Goal: Find contact information: Find contact information

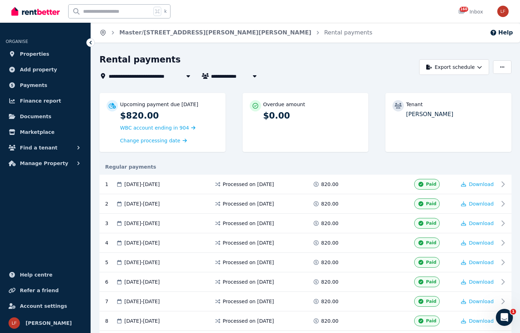
click at [101, 33] on icon "Breadcrumb" at bounding box center [102, 32] width 7 height 7
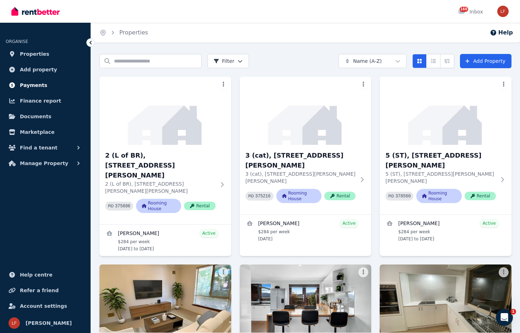
click at [37, 83] on span "Payments" at bounding box center [33, 85] width 27 height 9
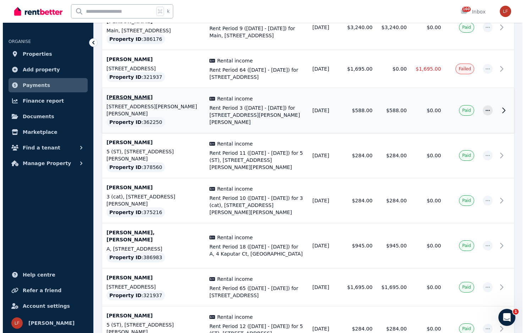
scroll to position [371, 0]
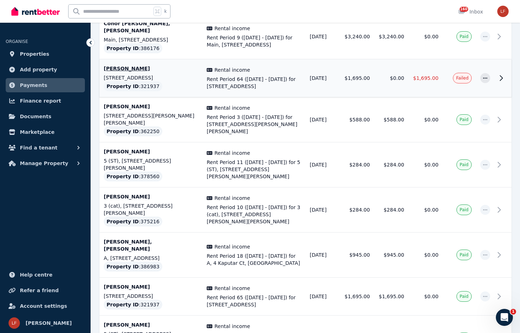
click at [311, 75] on td "[DATE]" at bounding box center [322, 78] width 34 height 38
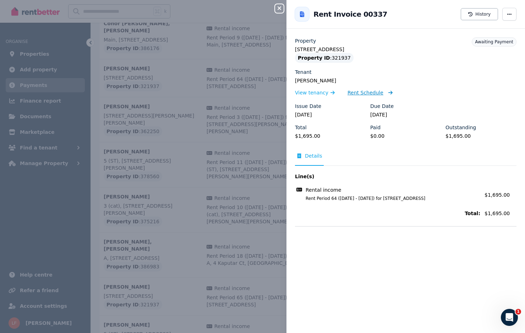
click at [365, 95] on span "Rent Schedule" at bounding box center [365, 92] width 36 height 7
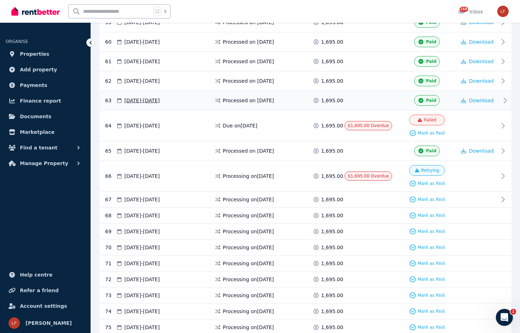
scroll to position [459, 0]
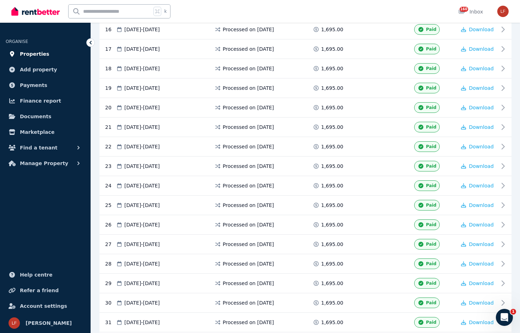
click at [43, 55] on span "Properties" at bounding box center [34, 54] width 29 height 9
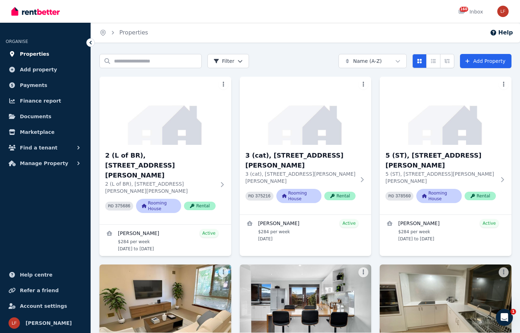
click at [43, 57] on span "Properties" at bounding box center [34, 54] width 29 height 9
click at [43, 161] on span "Manage Property" at bounding box center [44, 163] width 48 height 9
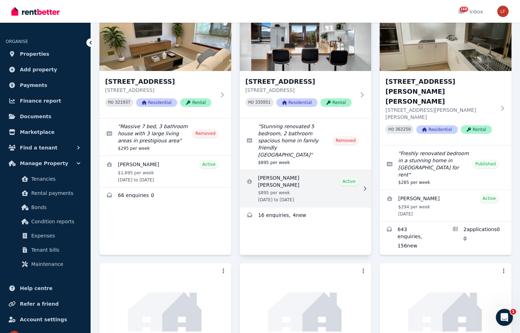
scroll to position [125, 0]
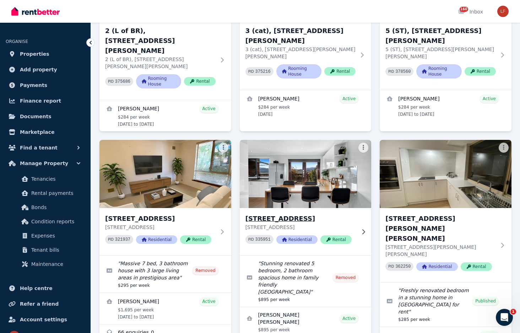
click at [319, 169] on img at bounding box center [305, 174] width 138 height 72
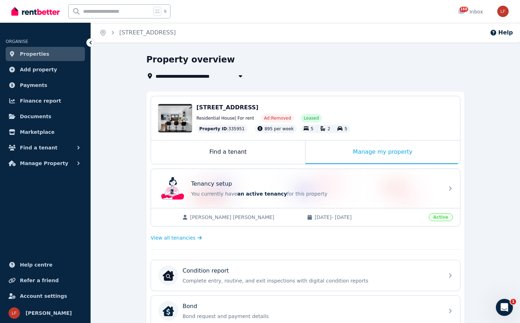
click at [93, 43] on icon at bounding box center [90, 42] width 7 height 7
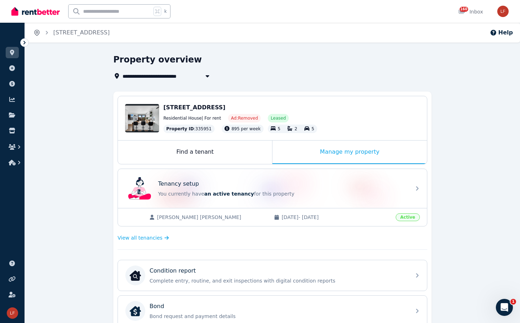
click at [36, 32] on icon "Breadcrumb" at bounding box center [37, 33] width 2 height 2
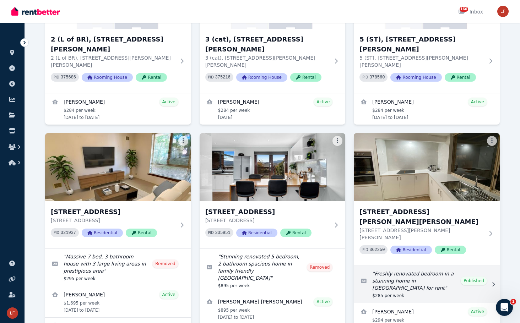
scroll to position [171, 0]
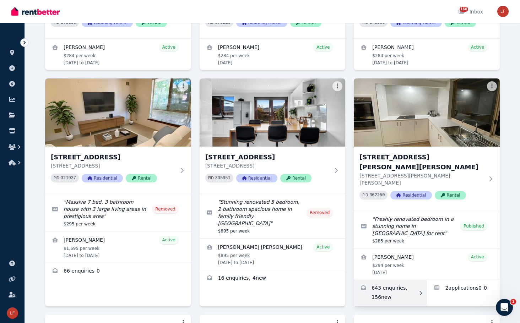
click at [422, 280] on link "Enquiries for 40 Tatlock Way, Stratton" at bounding box center [389, 293] width 73 height 26
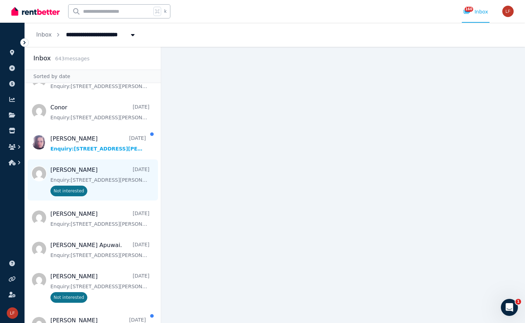
scroll to position [99, 0]
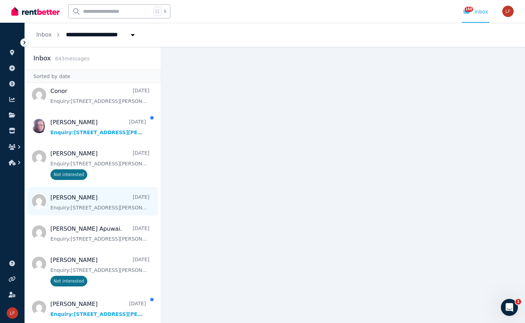
click at [105, 206] on span "Message list" at bounding box center [93, 201] width 136 height 28
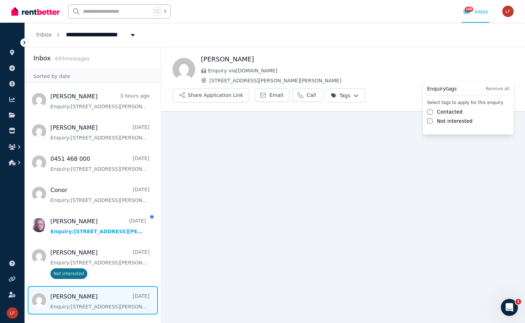
click at [502, 68] on html "**********" at bounding box center [262, 161] width 525 height 323
click at [454, 121] on label "Not interested" at bounding box center [454, 120] width 35 height 7
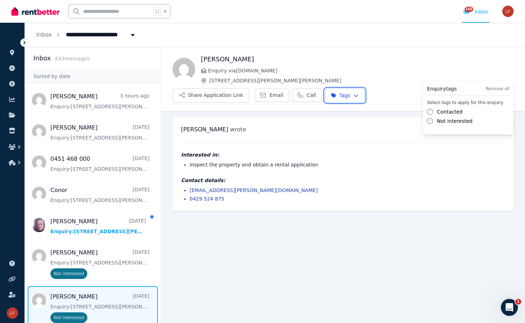
click at [95, 136] on html "**********" at bounding box center [262, 161] width 525 height 323
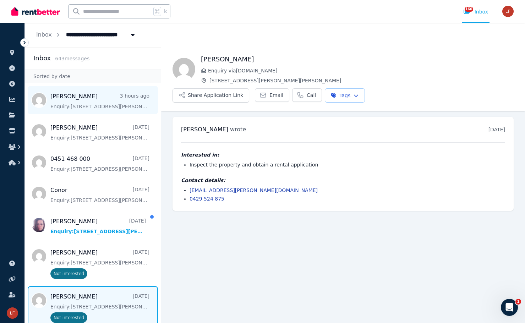
click at [99, 94] on span "Message list" at bounding box center [93, 100] width 136 height 28
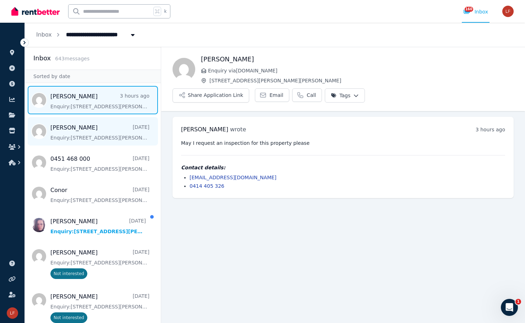
click at [87, 125] on span "Message list" at bounding box center [93, 131] width 136 height 28
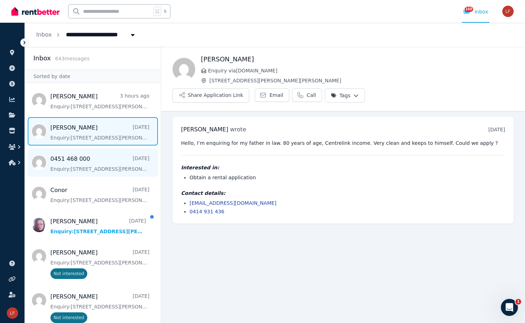
click at [100, 154] on span "Message list" at bounding box center [93, 162] width 136 height 28
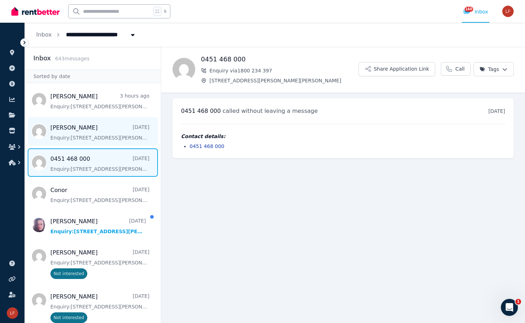
click at [111, 138] on span "Message list" at bounding box center [93, 131] width 136 height 28
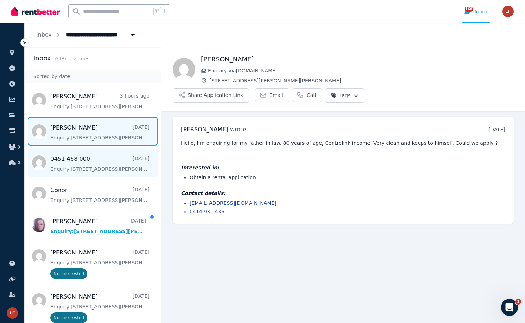
click at [106, 167] on span "Message list" at bounding box center [93, 162] width 136 height 28
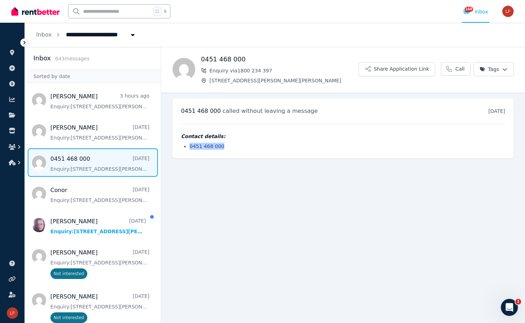
drag, startPoint x: 234, startPoint y: 152, endPoint x: 186, endPoint y: 146, distance: 47.9
click at [186, 146] on div "[PHONE_NUMBER] called without leaving a message [DATE] 1:52 pm [DATE][DATE] Con…" at bounding box center [342, 128] width 341 height 60
copy link "0451 468 000"
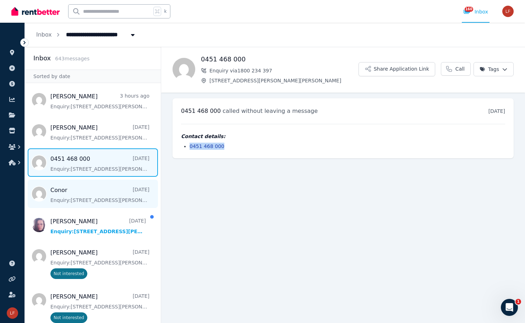
click at [102, 201] on span "Message list" at bounding box center [93, 194] width 136 height 28
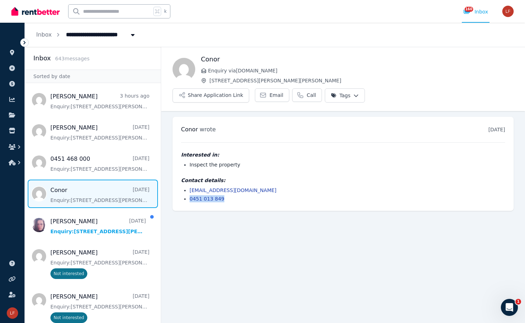
drag, startPoint x: 240, startPoint y: 185, endPoint x: 176, endPoint y: 178, distance: 63.5
click at [176, 178] on div "Conor wrote [DATE] 1:51 am [DATE][DATE] Interested in: Inspect the property Con…" at bounding box center [342, 164] width 341 height 94
copy link "0451 013 849"
click at [181, 266] on main "Back Conor Enquiry via [DOMAIN_NAME] [STREET_ADDRESS][PERSON_NAME][PERSON_NAME]…" at bounding box center [343, 185] width 364 height 276
click at [184, 234] on main "Back Conor Enquiry via [DOMAIN_NAME] [STREET_ADDRESS][PERSON_NAME][PERSON_NAME]…" at bounding box center [343, 185] width 364 height 276
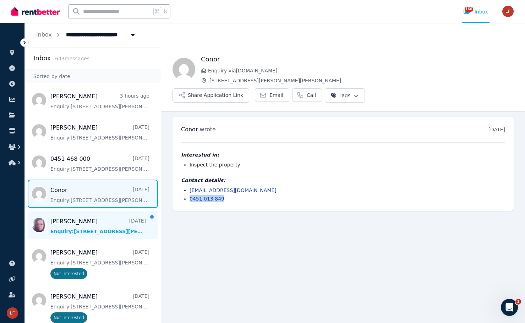
click at [112, 226] on span "Message list" at bounding box center [93, 225] width 136 height 28
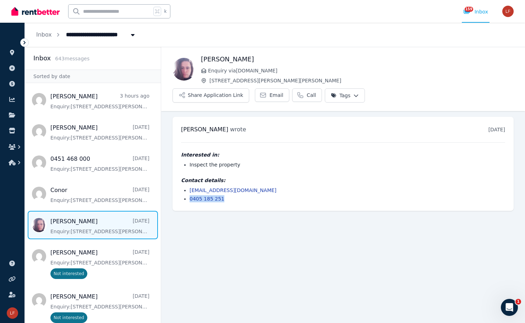
drag, startPoint x: 228, startPoint y: 184, endPoint x: 182, endPoint y: 180, distance: 46.3
click at [182, 180] on div "[PERSON_NAME] wrote [DATE] 10:10 am on [DATE] Interested in: Inspect the proper…" at bounding box center [342, 164] width 341 height 94
copy link "0405 185 251"
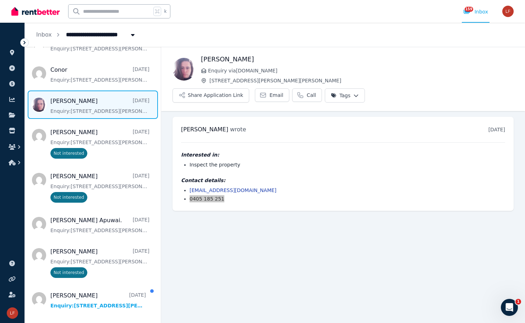
scroll to position [248, 0]
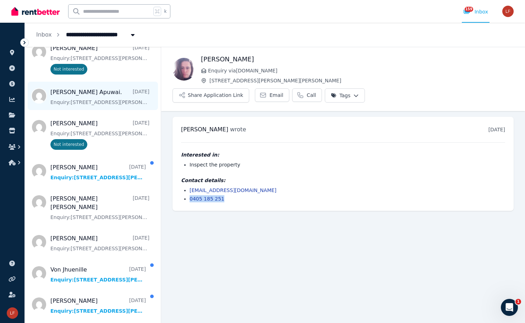
click at [98, 104] on span "Message list" at bounding box center [93, 96] width 136 height 28
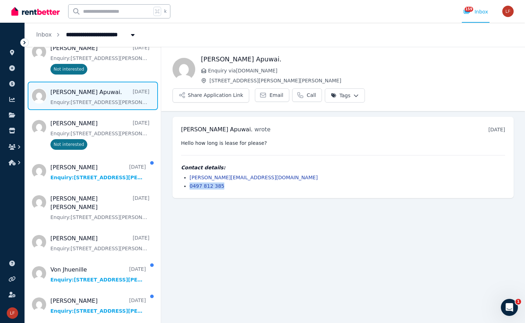
drag, startPoint x: 229, startPoint y: 170, endPoint x: 189, endPoint y: 169, distance: 40.1
click at [189, 174] on ul "[PERSON_NAME][EMAIL_ADDRESS][DOMAIN_NAME] 0497 812 385" at bounding box center [343, 182] width 324 height 16
copy link "0497 812 385"
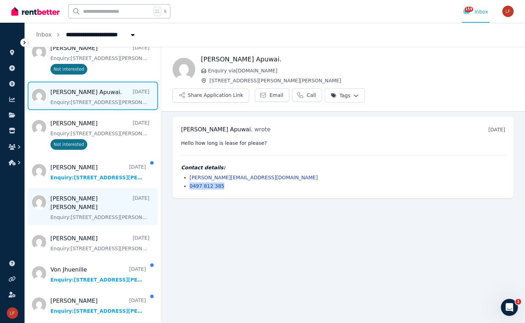
click at [108, 212] on span "Message list" at bounding box center [93, 206] width 136 height 37
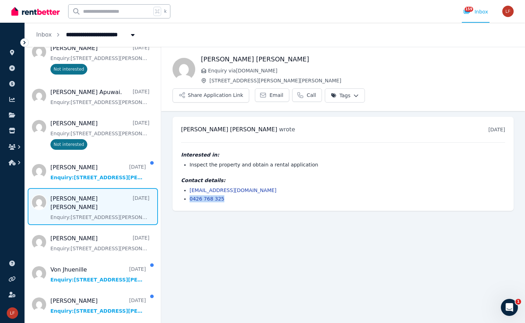
drag, startPoint x: 234, startPoint y: 181, endPoint x: 188, endPoint y: 179, distance: 45.8
click at [188, 187] on ul "[EMAIL_ADDRESS][DOMAIN_NAME] 0426 768 325" at bounding box center [343, 195] width 324 height 16
copy link "0426 768 325"
click at [171, 318] on main "Back [PERSON_NAME] [PERSON_NAME] Enquiry via [DOMAIN_NAME] [STREET_ADDRESS][PER…" at bounding box center [343, 185] width 364 height 276
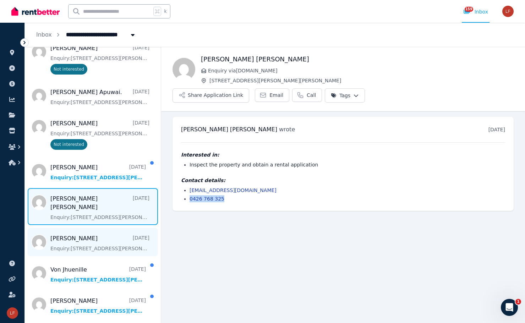
click at [121, 246] on span "Message list" at bounding box center [93, 242] width 136 height 28
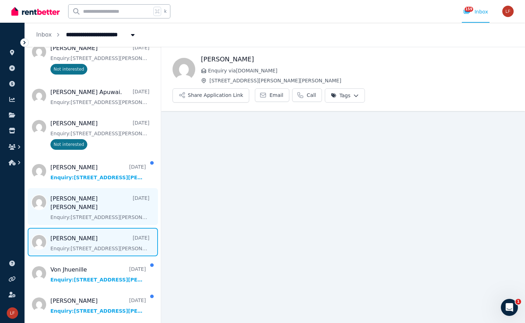
click at [74, 216] on span "Message list" at bounding box center [93, 206] width 136 height 37
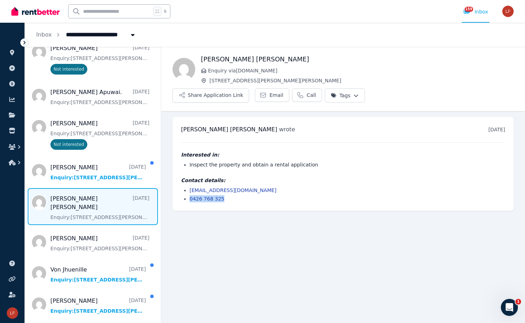
drag, startPoint x: 235, startPoint y: 180, endPoint x: 179, endPoint y: 178, distance: 56.1
click at [179, 178] on div "[PERSON_NAME] [PERSON_NAME] wrote [DATE] 4:41 pm on [DATE] Interested in: Inspe…" at bounding box center [342, 164] width 341 height 94
copy link "0426 768 325"
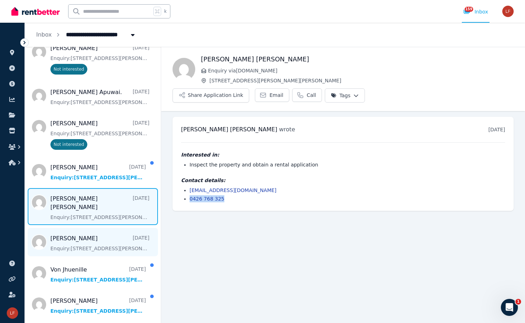
click at [90, 249] on span "Message list" at bounding box center [93, 242] width 136 height 28
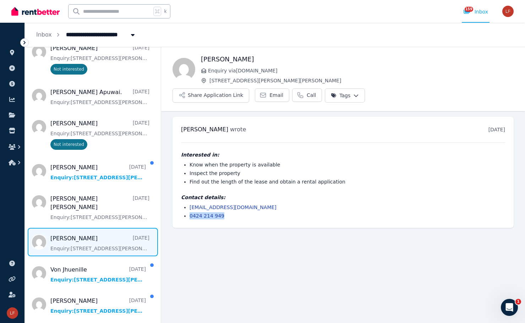
drag, startPoint x: 236, startPoint y: 199, endPoint x: 164, endPoint y: 195, distance: 72.1
click at [164, 195] on ul "[PERSON_NAME] wrote [DATE] 9:48 am [DATE][DATE] Interested in: Know when the pr…" at bounding box center [343, 172] width 364 height 122
copy link "0424 214 949"
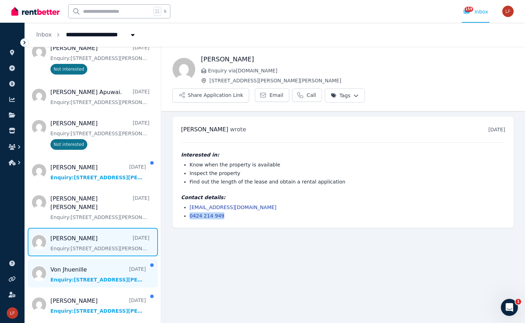
click at [78, 273] on span "Message list" at bounding box center [93, 273] width 136 height 28
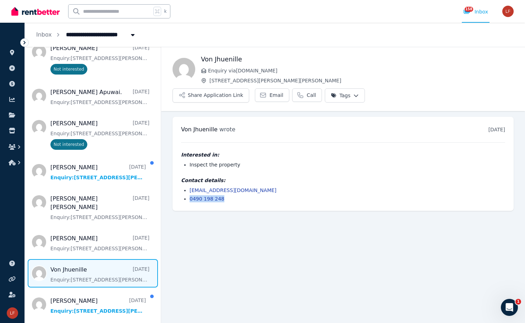
drag, startPoint x: 249, startPoint y: 183, endPoint x: 180, endPoint y: 181, distance: 68.9
click at [180, 181] on div "[PERSON_NAME] wrote [DATE] 8:56 am [DATE][DATE] Interested in: Inspect the prop…" at bounding box center [342, 164] width 341 height 94
copy link "0490 198 248"
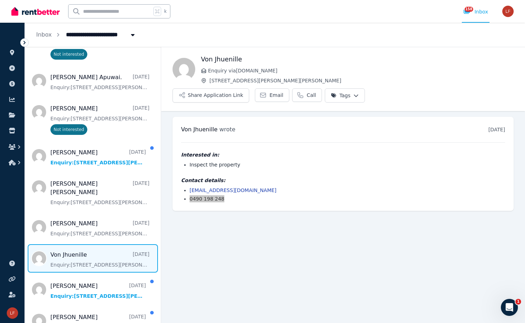
scroll to position [324, 0]
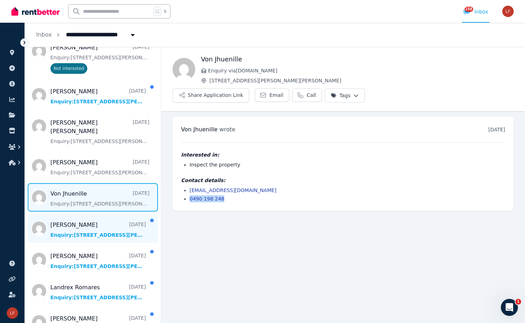
click at [104, 233] on span "Message list" at bounding box center [93, 228] width 136 height 28
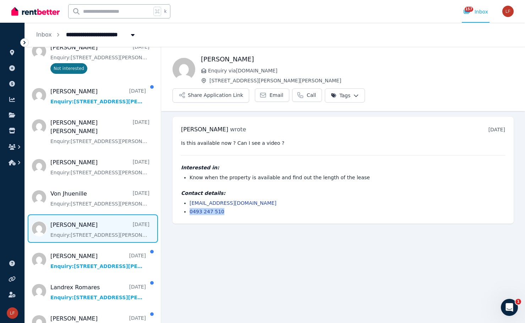
drag, startPoint x: 232, startPoint y: 193, endPoint x: 183, endPoint y: 190, distance: 49.5
click at [183, 199] on ul "[EMAIL_ADDRESS][DOMAIN_NAME] 0493 247 510" at bounding box center [343, 207] width 324 height 16
copy link "0493 247 510"
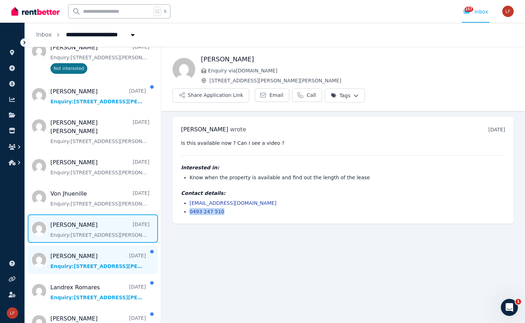
click at [91, 269] on span "Message list" at bounding box center [93, 260] width 136 height 28
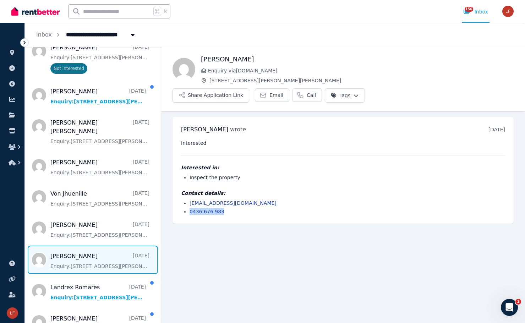
drag, startPoint x: 233, startPoint y: 193, endPoint x: 163, endPoint y: 188, distance: 70.8
click at [163, 188] on ul "[PERSON_NAME] wrote [DATE] 5:10 pm [DATE][DATE] Interested Interested in: Inspe…" at bounding box center [343, 170] width 364 height 118
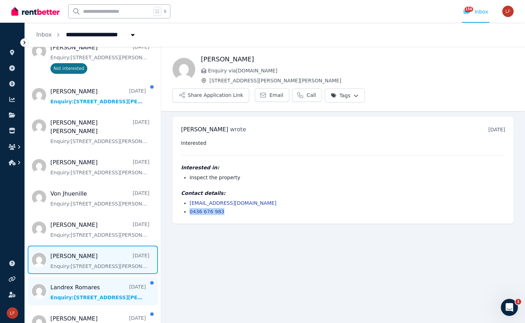
click at [89, 299] on span "Message list" at bounding box center [93, 291] width 136 height 28
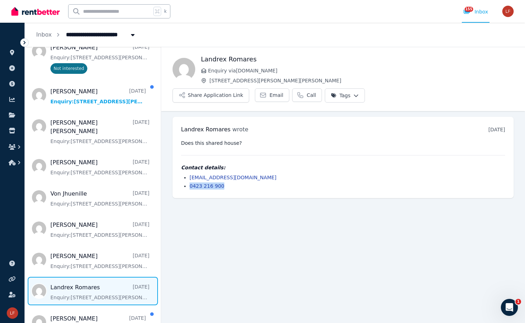
drag, startPoint x: 239, startPoint y: 170, endPoint x: 181, endPoint y: 166, distance: 58.3
click at [181, 174] on ul "[EMAIL_ADDRESS][DOMAIN_NAME] 0423 216 900" at bounding box center [343, 182] width 324 height 16
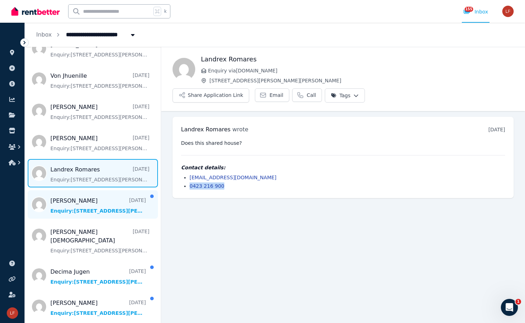
click at [98, 219] on span "Message list" at bounding box center [93, 204] width 136 height 28
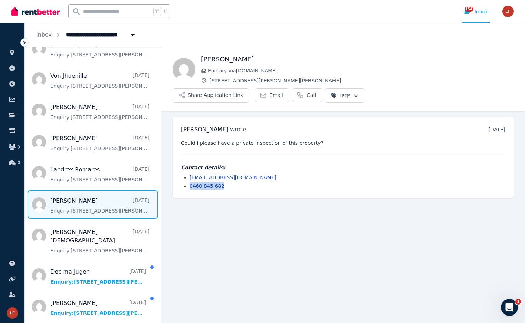
drag, startPoint x: 266, startPoint y: 171, endPoint x: 163, endPoint y: 164, distance: 103.2
click at [163, 164] on ul "[PERSON_NAME] wrote [DATE] 12:47 pm [DATE][DATE] Could I please have a private …" at bounding box center [343, 157] width 364 height 93
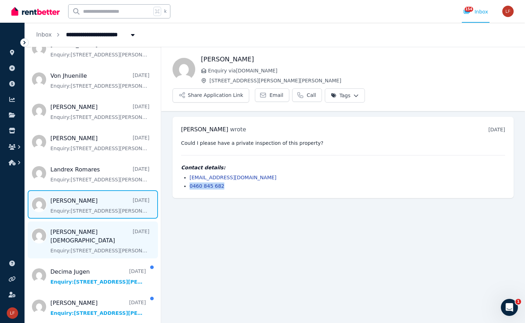
click at [91, 253] on span "Message list" at bounding box center [93, 239] width 136 height 37
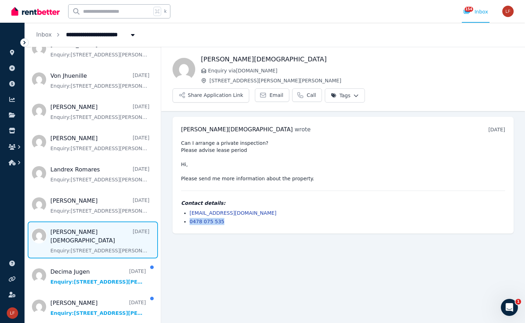
drag, startPoint x: 238, startPoint y: 201, endPoint x: 178, endPoint y: 202, distance: 59.6
click at [178, 202] on div "[PERSON_NAME][DEMOGRAPHIC_DATA] wrote [DATE] 9:46 am [DATE][DATE] Can I arrange…" at bounding box center [342, 175] width 341 height 117
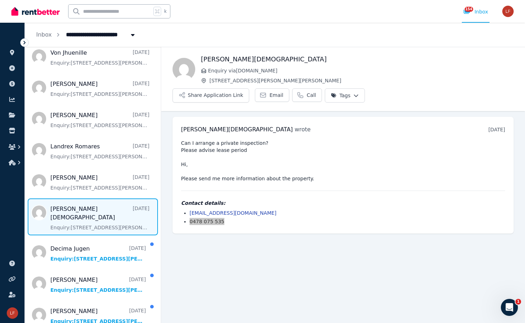
scroll to position [539, 0]
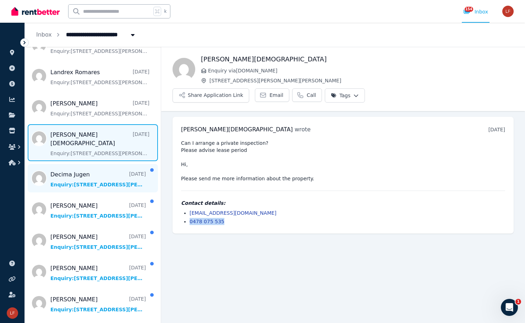
click at [110, 176] on span "Message list" at bounding box center [93, 178] width 136 height 28
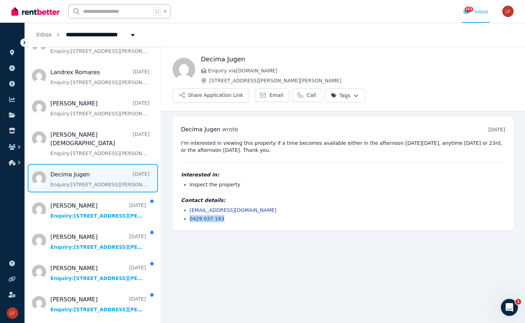
drag, startPoint x: 204, startPoint y: 199, endPoint x: 169, endPoint y: 197, distance: 35.6
click at [169, 197] on ul "[PERSON_NAME] wrote [DATE] 12:24 am [DATE][DATE] I'm interested in viewing this…" at bounding box center [343, 173] width 364 height 125
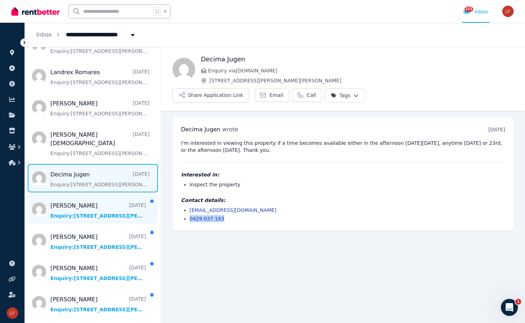
click at [83, 210] on span "Message list" at bounding box center [93, 209] width 136 height 28
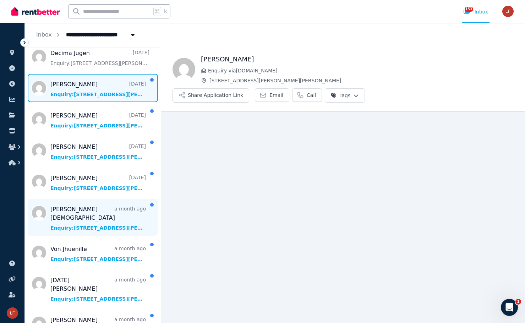
scroll to position [640, 0]
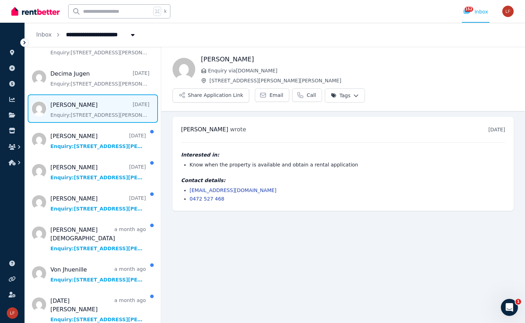
click at [235, 188] on div "[PERSON_NAME] wrote [DATE] 2:53 am on [DATE] Interested in: Know when the prope…" at bounding box center [342, 164] width 341 height 94
drag, startPoint x: 215, startPoint y: 184, endPoint x: 166, endPoint y: 179, distance: 49.6
click at [166, 179] on ul "[PERSON_NAME] wrote [DATE] 2:53 am on [DATE] Interested in: Know when the prope…" at bounding box center [343, 163] width 364 height 105
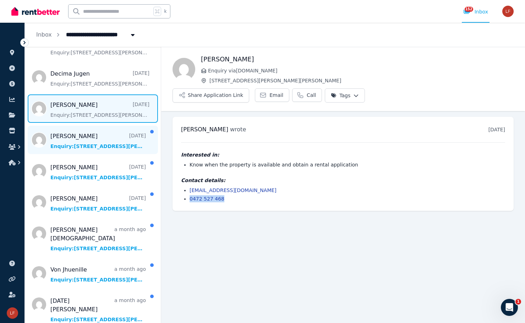
click at [100, 146] on span "Message list" at bounding box center [93, 140] width 136 height 28
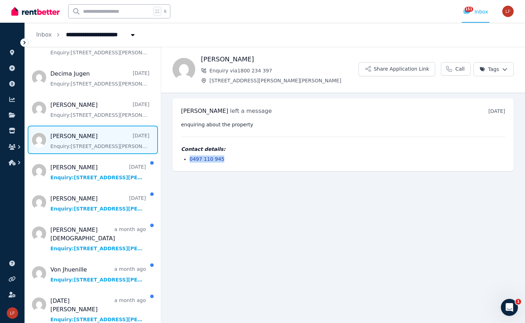
drag, startPoint x: 225, startPoint y: 159, endPoint x: 168, endPoint y: 158, distance: 57.1
click at [168, 158] on ul "[PERSON_NAME] left a message [DATE] 3:53 pm [DATE][DATE] enquiring about the pr…" at bounding box center [343, 135] width 364 height 84
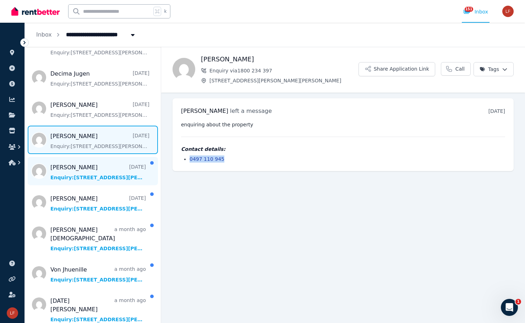
click at [102, 169] on span "Message list" at bounding box center [93, 171] width 136 height 28
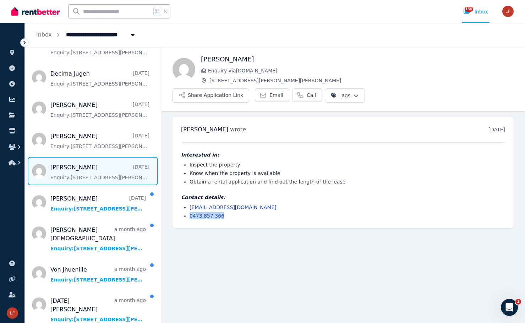
drag, startPoint x: 205, startPoint y: 198, endPoint x: 173, endPoint y: 198, distance: 32.3
click at [173, 198] on div "[PERSON_NAME] wrote [DATE] 1:43 pm [DATE][DATE] Interested in: Inspect the prop…" at bounding box center [342, 172] width 341 height 111
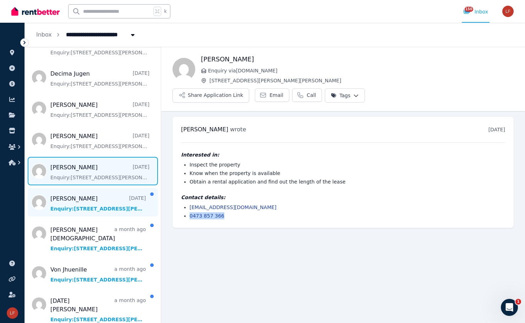
click at [106, 210] on span "Message list" at bounding box center [93, 202] width 136 height 28
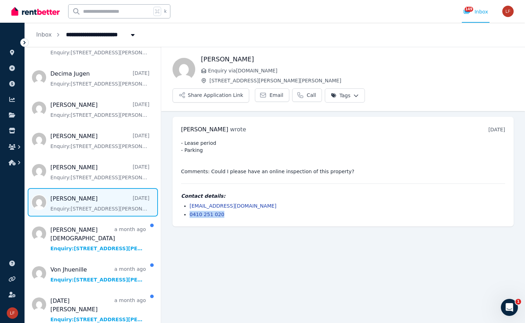
drag, startPoint x: 233, startPoint y: 194, endPoint x: 175, endPoint y: 193, distance: 58.2
click at [175, 193] on div "[PERSON_NAME] wrote [DATE] 1:55 am [DATE][DATE] - Lease period - Parking Commen…" at bounding box center [342, 172] width 341 height 110
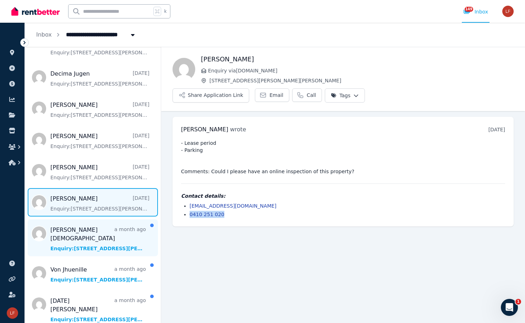
click at [108, 232] on span "Message list" at bounding box center [93, 237] width 136 height 37
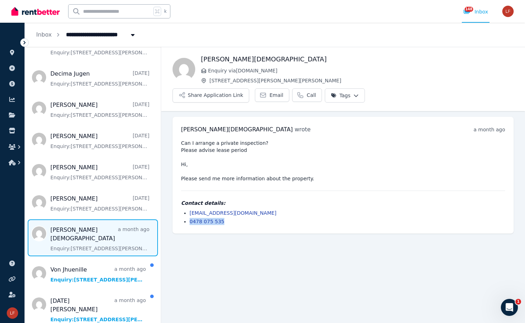
drag, startPoint x: 237, startPoint y: 208, endPoint x: 161, endPoint y: 201, distance: 75.9
click at [161, 201] on ul "[PERSON_NAME] wrote a month ago 10:29 pm [DATE][DATE] Can I arrange a private i…" at bounding box center [343, 175] width 364 height 128
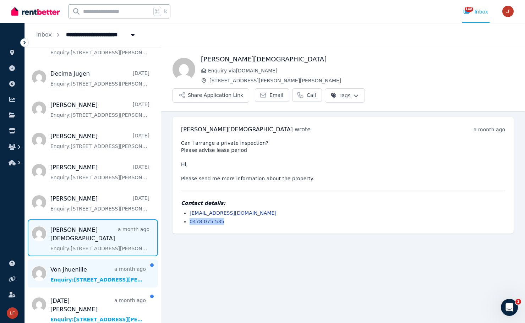
click at [107, 259] on span "Message list" at bounding box center [93, 273] width 136 height 28
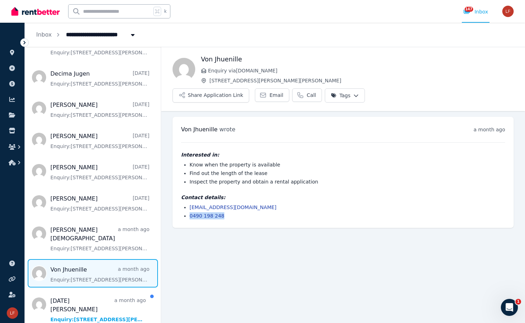
drag, startPoint x: 267, startPoint y: 197, endPoint x: 168, endPoint y: 194, distance: 99.0
click at [168, 194] on ul "[PERSON_NAME] wrote a month ago 8:09 pm [DATE][DATE] Interested in: Know when t…" at bounding box center [343, 172] width 364 height 122
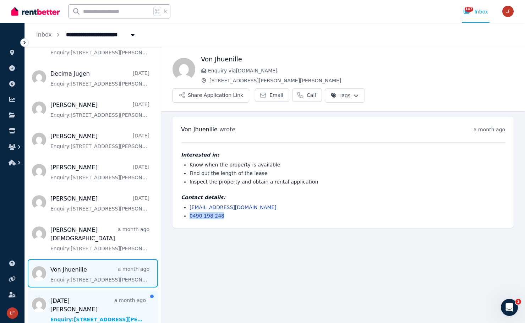
click at [92, 299] on span "Message list" at bounding box center [93, 308] width 136 height 37
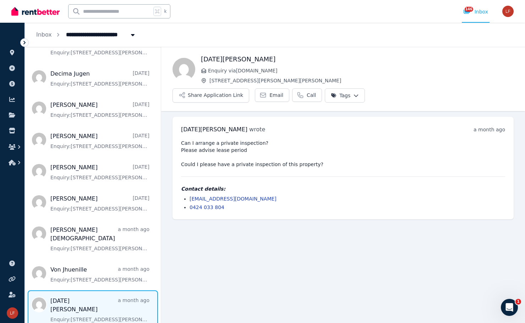
click at [258, 194] on div "[DATE][PERSON_NAME] wrote a month ago 6:01 am [DATE][DATE] Can I arrange a priv…" at bounding box center [342, 168] width 341 height 103
drag, startPoint x: 243, startPoint y: 193, endPoint x: 162, endPoint y: 191, distance: 81.3
click at [162, 191] on ul "[DATE][PERSON_NAME] wrote a month ago 6:01 am [DATE][DATE] Can I arrange a priv…" at bounding box center [343, 168] width 364 height 114
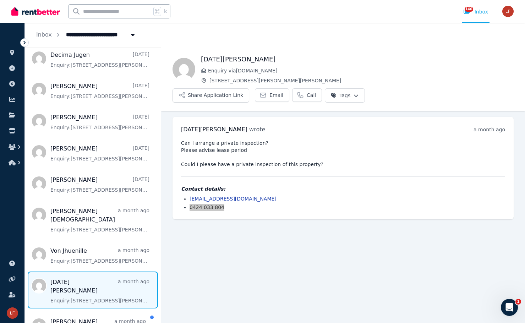
scroll to position [680, 0]
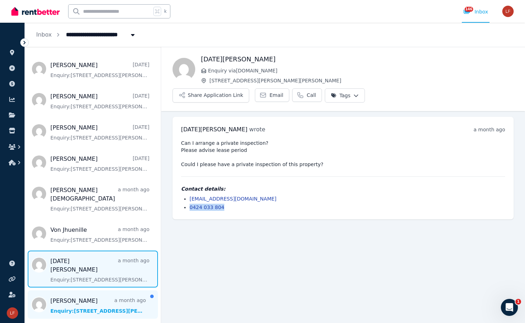
click at [95, 290] on span "Message list" at bounding box center [93, 304] width 136 height 28
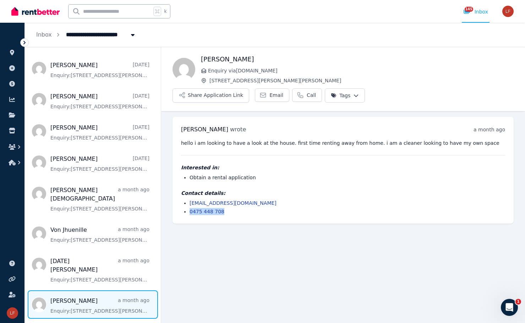
drag, startPoint x: 224, startPoint y: 193, endPoint x: 182, endPoint y: 194, distance: 42.2
click at [182, 199] on ul "[EMAIL_ADDRESS][DOMAIN_NAME] 0475 448 708" at bounding box center [343, 207] width 324 height 16
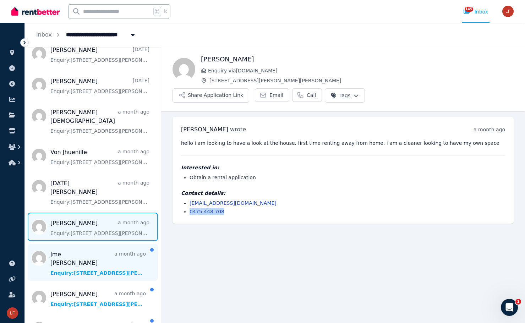
click at [103, 244] on span "Message list" at bounding box center [93, 262] width 136 height 37
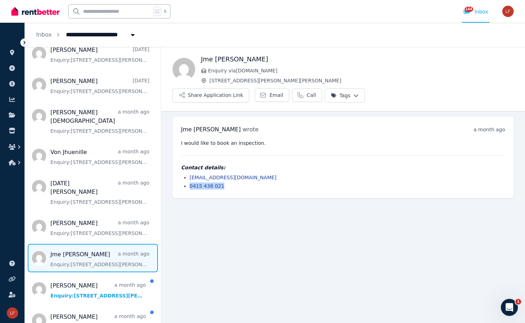
drag, startPoint x: 237, startPoint y: 169, endPoint x: 180, endPoint y: 168, distance: 57.5
click at [180, 168] on div "[PERSON_NAME] wrote a month ago 4:39 pm on [DATE] I would like to book an inspe…" at bounding box center [342, 157] width 341 height 81
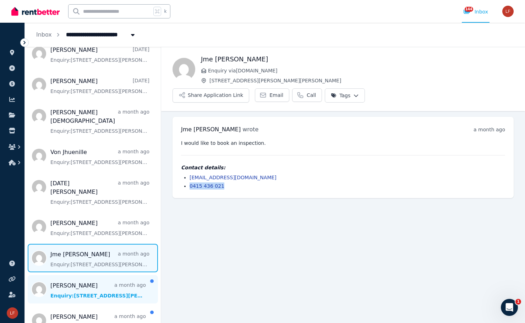
click at [104, 275] on span "Message list" at bounding box center [93, 289] width 136 height 28
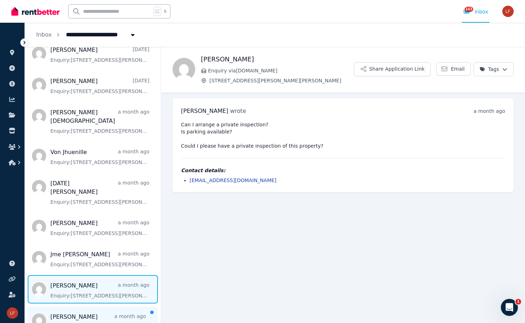
click at [104, 306] on span "Message list" at bounding box center [93, 320] width 136 height 28
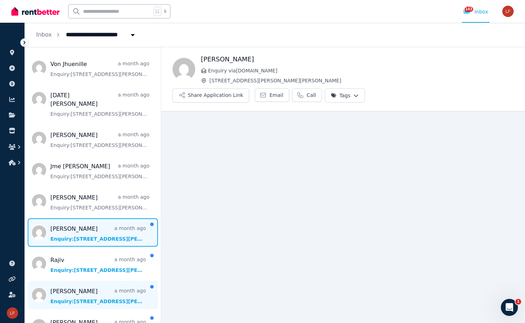
scroll to position [900, 0]
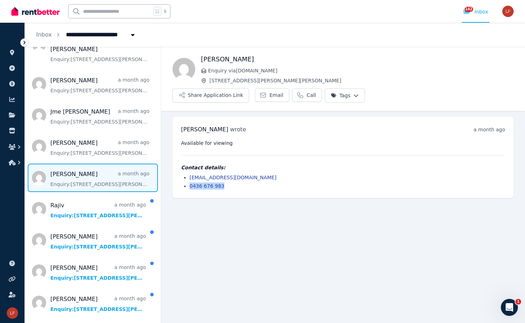
drag, startPoint x: 246, startPoint y: 169, endPoint x: 185, endPoint y: 170, distance: 61.0
click at [190, 182] on li "0436 676 983" at bounding box center [348, 185] width 316 height 7
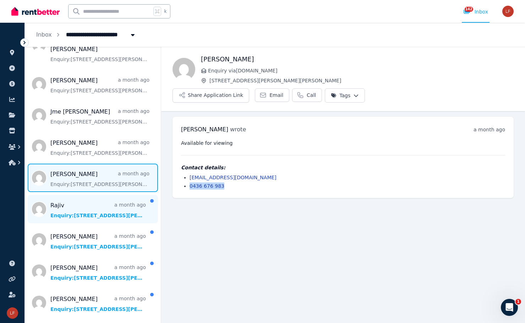
click at [98, 196] on span "Message list" at bounding box center [93, 209] width 136 height 28
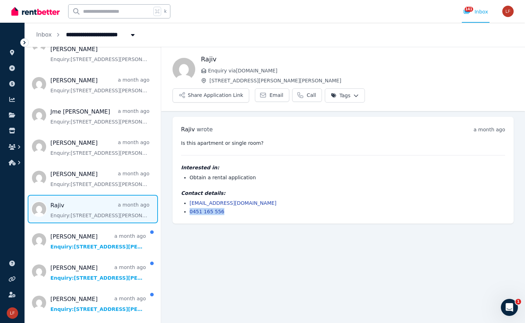
drag, startPoint x: 223, startPoint y: 193, endPoint x: 183, endPoint y: 193, distance: 39.0
click at [190, 208] on li "0451 165 556" at bounding box center [348, 211] width 316 height 7
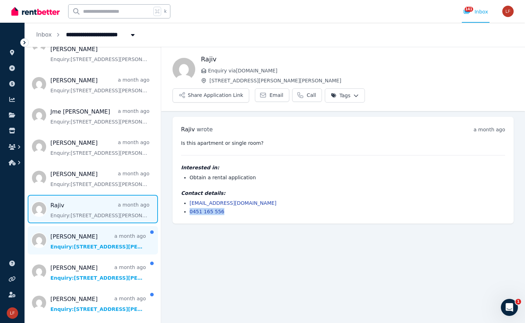
click at [119, 226] on span "Message list" at bounding box center [93, 240] width 136 height 28
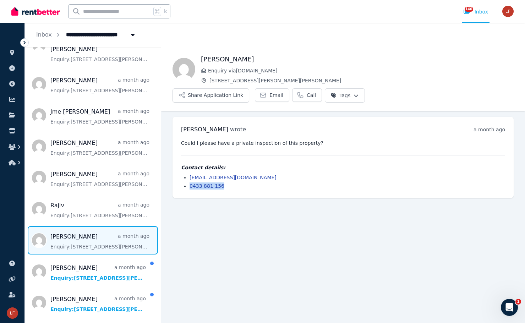
drag, startPoint x: 242, startPoint y: 166, endPoint x: 175, endPoint y: 167, distance: 67.4
click at [175, 167] on div "[PERSON_NAME] wrote a month ago 9:49 pm [DATE][DATE] Could I please have a priv…" at bounding box center [342, 157] width 341 height 81
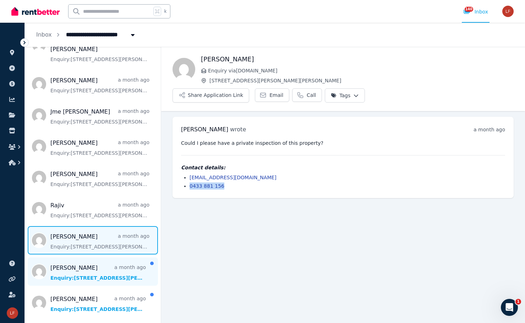
click at [83, 257] on span "Message list" at bounding box center [93, 271] width 136 height 28
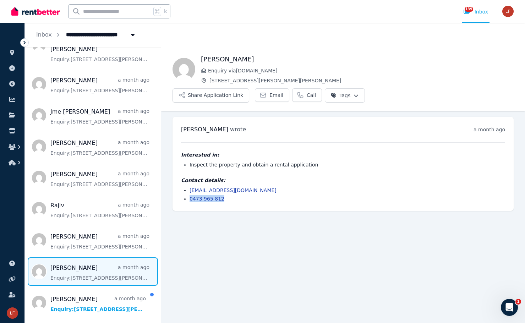
drag, startPoint x: 180, startPoint y: 176, endPoint x: 171, endPoint y: 177, distance: 9.3
click at [171, 177] on ul "[PERSON_NAME] wrote a month ago 2:59 pm [DATE][DATE] Interested in: Inspect the…" at bounding box center [343, 163] width 364 height 105
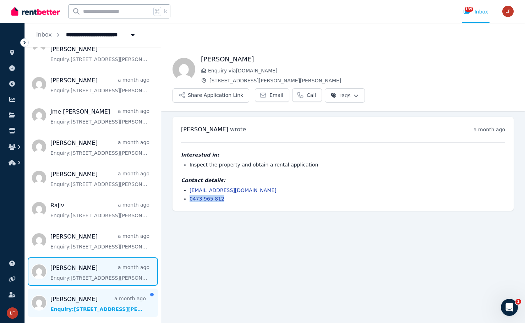
click at [86, 289] on span "Message list" at bounding box center [93, 303] width 136 height 28
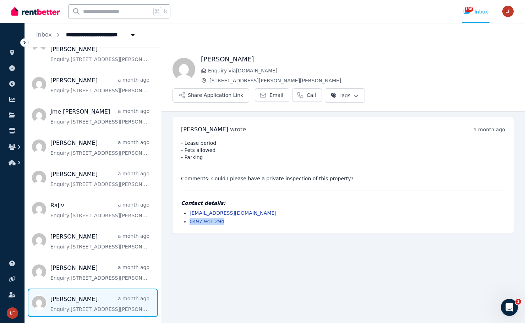
drag, startPoint x: 227, startPoint y: 204, endPoint x: 191, endPoint y: 204, distance: 36.2
click at [191, 218] on li "0497 941 294" at bounding box center [348, 221] width 316 height 7
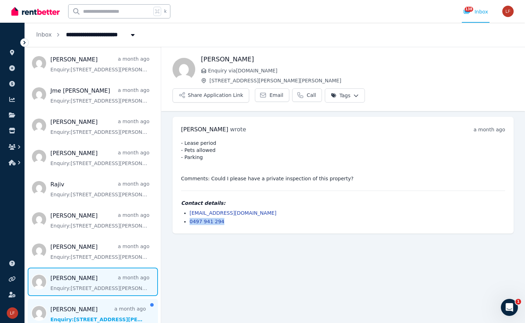
click at [98, 299] on span "Message list" at bounding box center [93, 313] width 136 height 28
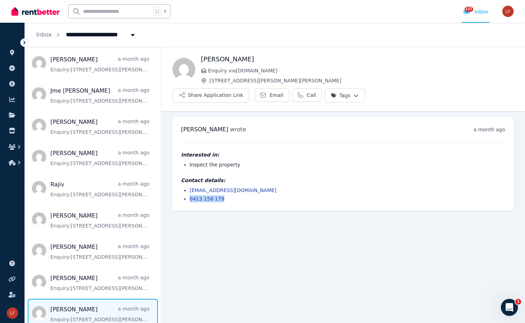
drag, startPoint x: 231, startPoint y: 183, endPoint x: 187, endPoint y: 182, distance: 43.7
click at [187, 187] on ul "[EMAIL_ADDRESS][DOMAIN_NAME] 0413 158 179" at bounding box center [343, 195] width 324 height 16
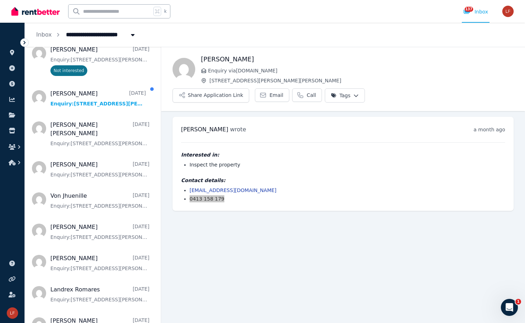
scroll to position [171, 0]
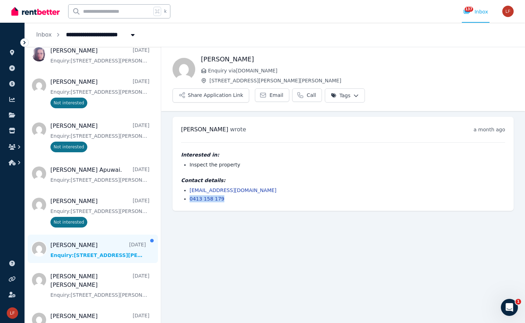
click at [99, 259] on span "Message list" at bounding box center [93, 249] width 136 height 28
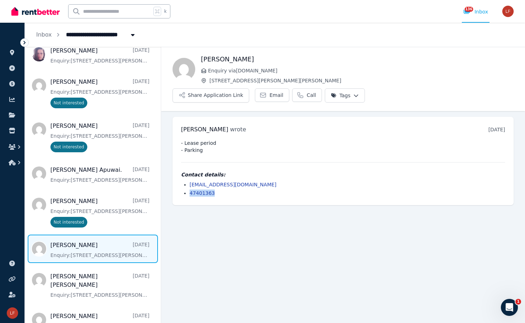
drag, startPoint x: 223, startPoint y: 174, endPoint x: 177, endPoint y: 171, distance: 45.2
click at [177, 171] on div "[PERSON_NAME] wrote [DATE] 7:45 pm on [DATE] - Lease period - Parking Contact d…" at bounding box center [342, 161] width 341 height 88
click at [193, 228] on main "Back [PERSON_NAME] Enquiry via [DOMAIN_NAME] [STREET_ADDRESS][PERSON_NAME][PERS…" at bounding box center [343, 185] width 364 height 276
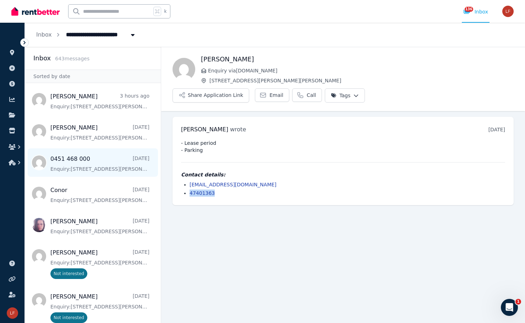
click at [104, 164] on span "Message list" at bounding box center [93, 162] width 136 height 28
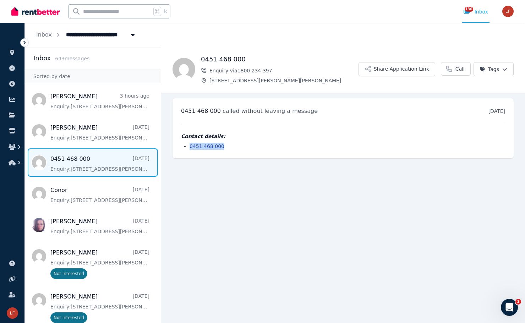
drag, startPoint x: 246, startPoint y: 148, endPoint x: 185, endPoint y: 145, distance: 61.5
click at [190, 145] on li "0451 468 000" at bounding box center [348, 146] width 316 height 7
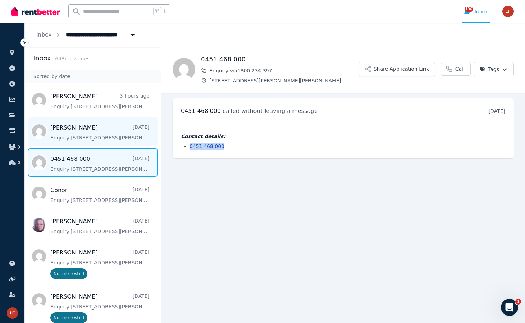
click at [97, 139] on span "Message list" at bounding box center [93, 131] width 136 height 28
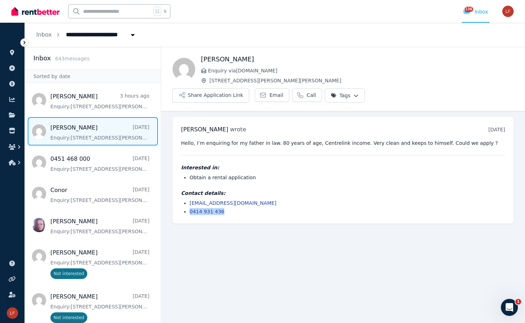
drag, startPoint x: 207, startPoint y: 193, endPoint x: 169, endPoint y: 190, distance: 37.7
click at [169, 190] on ul "[PERSON_NAME] wrote [DATE] 7:37 pm [DATE][DATE] Hello, I’m enquiring for my fat…" at bounding box center [343, 170] width 364 height 118
click at [207, 251] on main "Back [PERSON_NAME] Enquiry via [DOMAIN_NAME] [STREET_ADDRESS][PERSON_NAME][PERS…" at bounding box center [343, 185] width 364 height 276
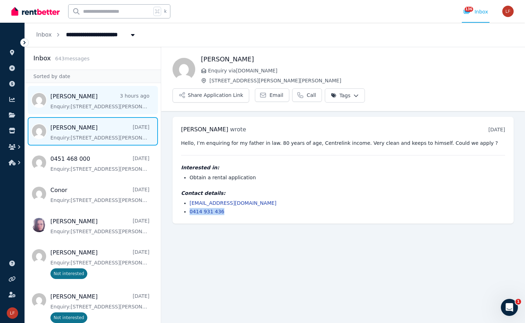
click at [102, 101] on span "Message list" at bounding box center [93, 100] width 136 height 28
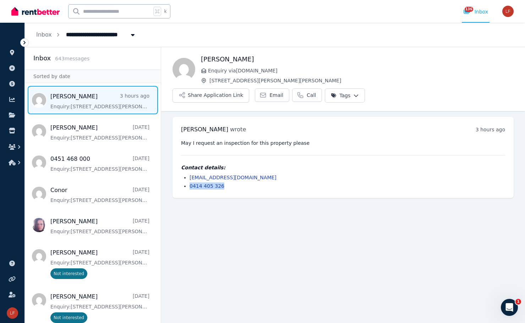
drag, startPoint x: 243, startPoint y: 167, endPoint x: 191, endPoint y: 166, distance: 52.9
click at [191, 182] on li "0414 405 326" at bounding box center [348, 185] width 316 height 7
click at [232, 237] on main "Back [PERSON_NAME] Enquiry via [DOMAIN_NAME] [STREET_ADDRESS][PERSON_NAME][PERS…" at bounding box center [343, 185] width 364 height 276
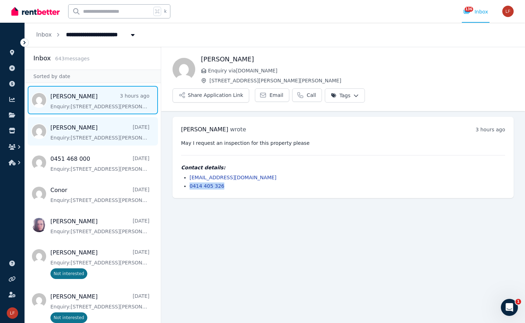
click at [108, 133] on span "Message list" at bounding box center [93, 131] width 136 height 28
